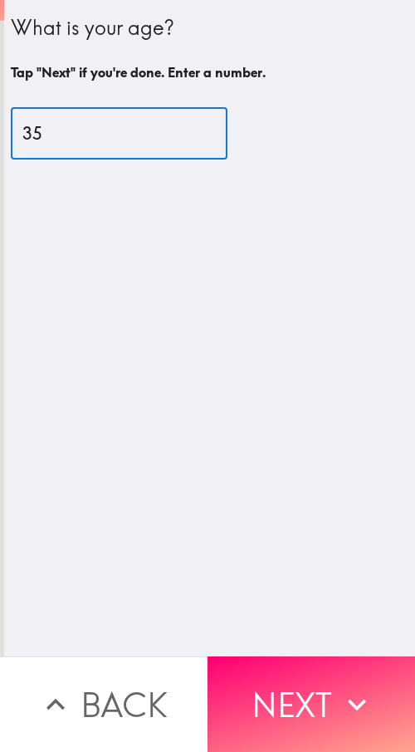
type input "3"
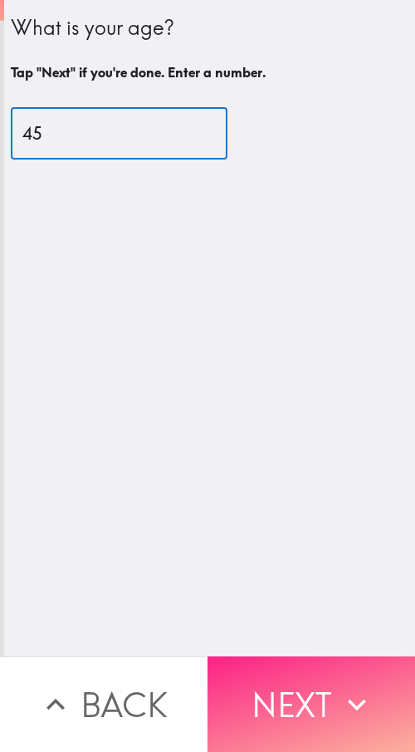
type input "45"
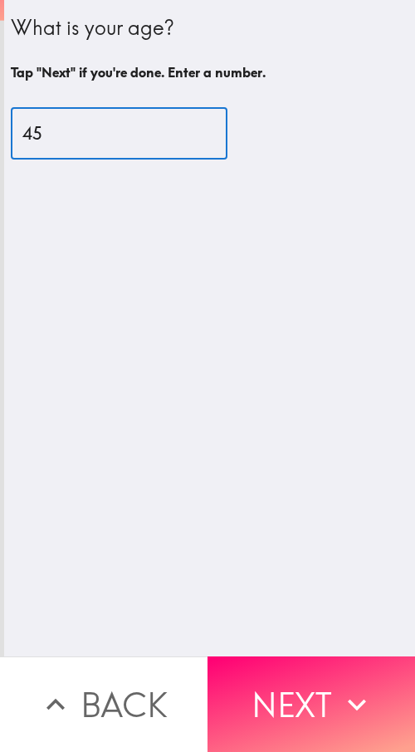
click at [326, 668] on button "Next" at bounding box center [312, 704] width 208 height 96
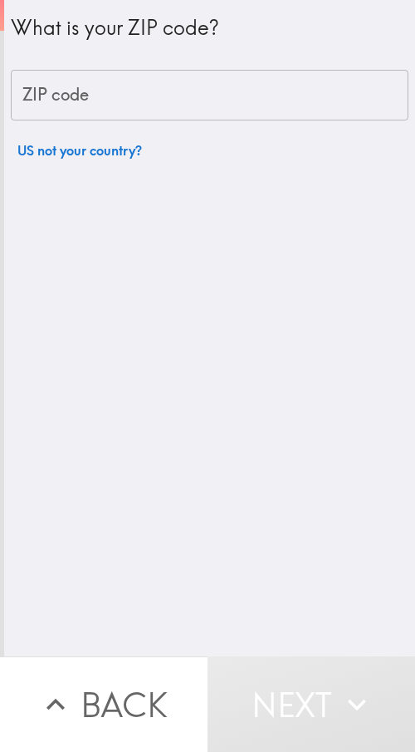
click at [107, 91] on input "ZIP code" at bounding box center [210, 96] width 398 height 52
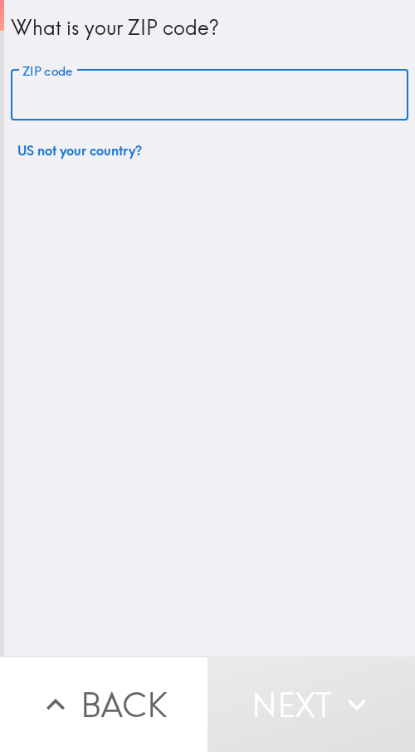
click at [100, 90] on input "ZIP code" at bounding box center [210, 96] width 398 height 52
paste input "60601"
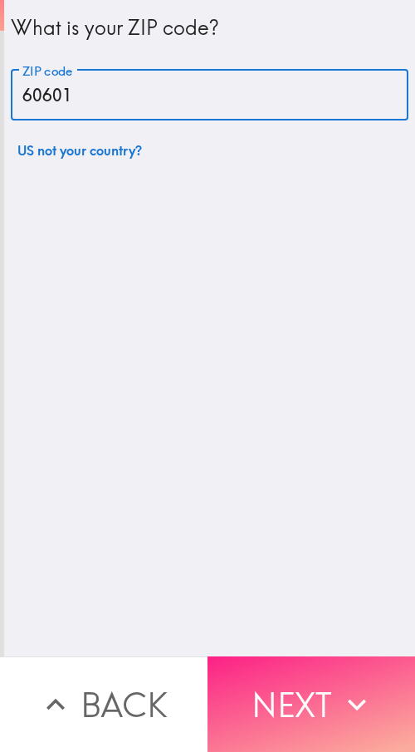
type input "60601"
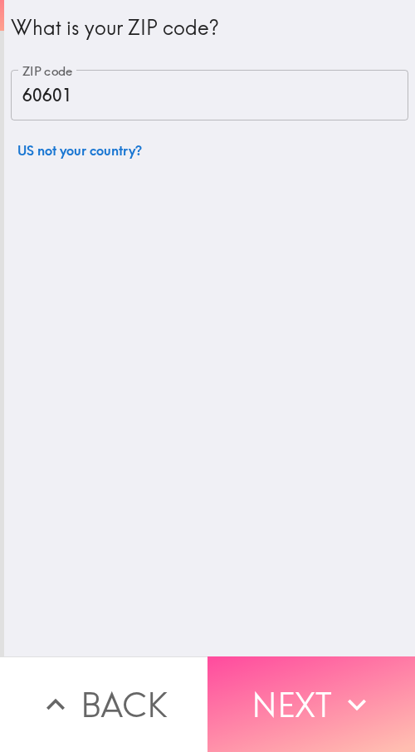
drag, startPoint x: 329, startPoint y: 700, endPoint x: 254, endPoint y: 688, distance: 75.7
click at [327, 698] on button "Next" at bounding box center [312, 704] width 208 height 96
